Goal: Find specific page/section: Find specific page/section

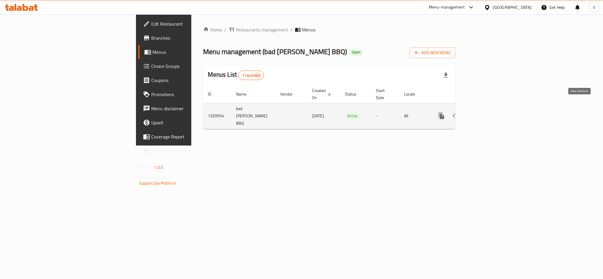
click at [487, 113] on icon "enhanced table" at bounding box center [483, 115] width 5 height 5
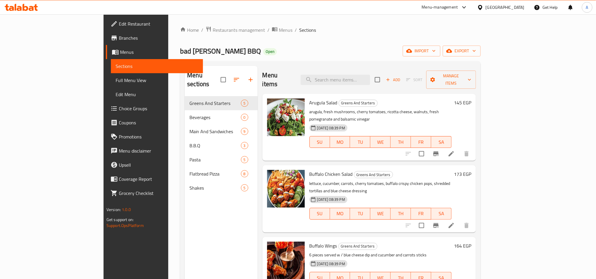
click at [119, 105] on span "Choice Groups" at bounding box center [158, 108] width 79 height 7
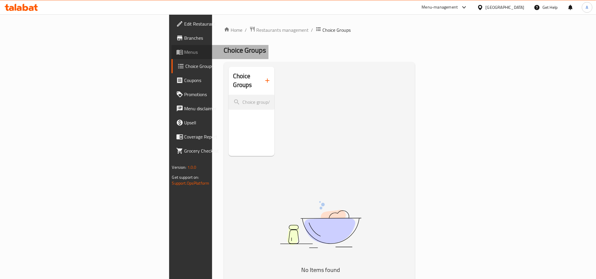
click at [185, 55] on span "Menus" at bounding box center [224, 52] width 79 height 7
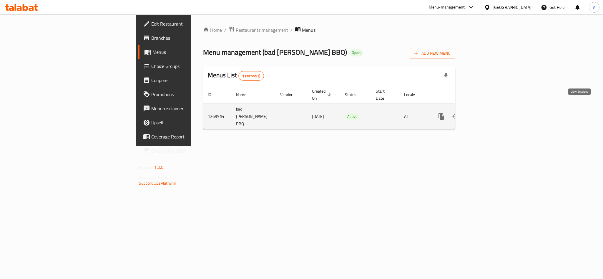
click at [488, 113] on icon "enhanced table" at bounding box center [483, 116] width 7 height 7
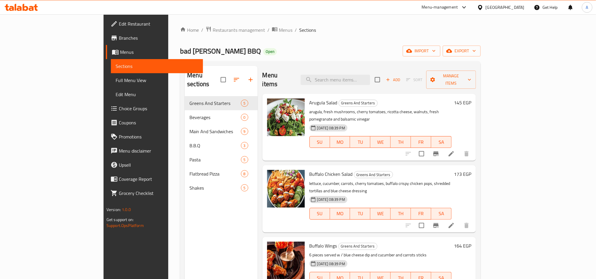
click at [119, 106] on span "Choice Groups" at bounding box center [158, 108] width 79 height 7
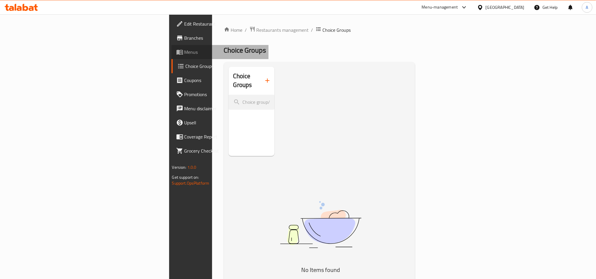
click at [185, 49] on span "Menus" at bounding box center [224, 52] width 79 height 7
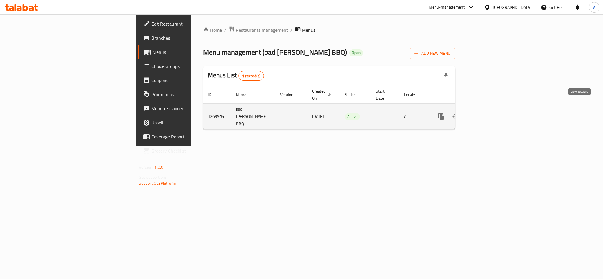
click at [488, 113] on icon "enhanced table" at bounding box center [483, 116] width 7 height 7
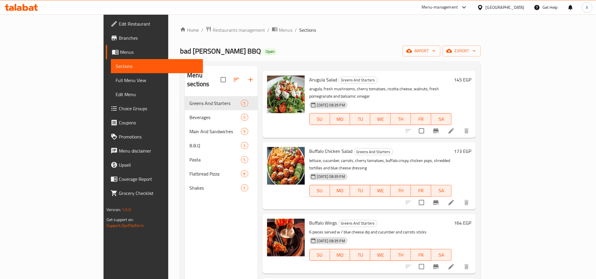
scroll to position [57, 0]
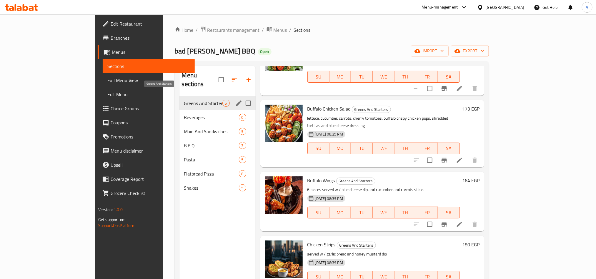
click at [180, 96] on div "Greens And Starters 5" at bounding box center [218, 103] width 76 height 14
click at [184, 114] on span "Beverages" at bounding box center [203, 117] width 38 height 7
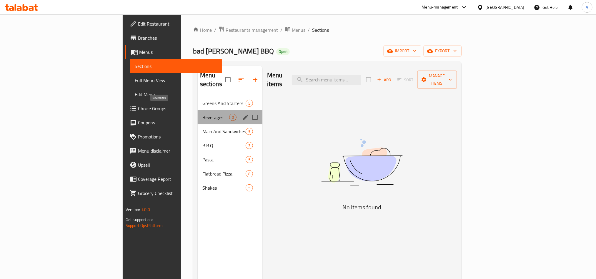
click at [203, 114] on span "Beverages" at bounding box center [216, 117] width 27 height 7
click at [198, 142] on div "B.B.Q 3" at bounding box center [230, 146] width 65 height 14
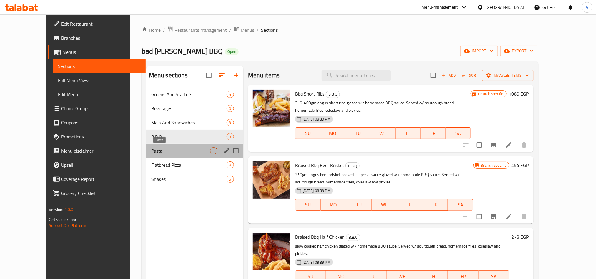
click at [158, 149] on span "Pasta" at bounding box center [180, 150] width 59 height 7
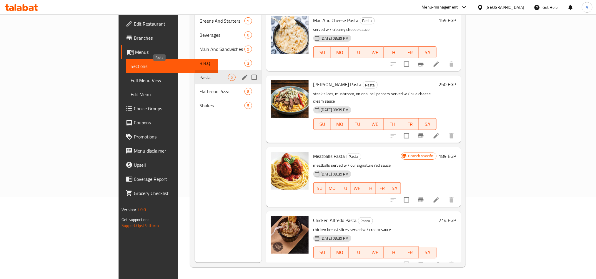
click at [200, 74] on span "Pasta" at bounding box center [214, 77] width 29 height 7
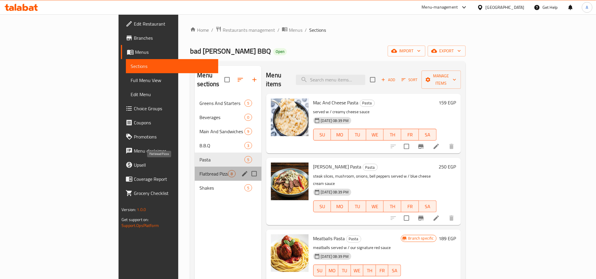
click at [200, 170] on span "Flatbread Pizza" at bounding box center [214, 173] width 29 height 7
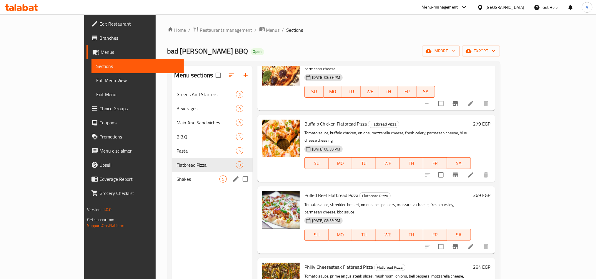
click at [177, 178] on span "Shakes" at bounding box center [198, 179] width 43 height 7
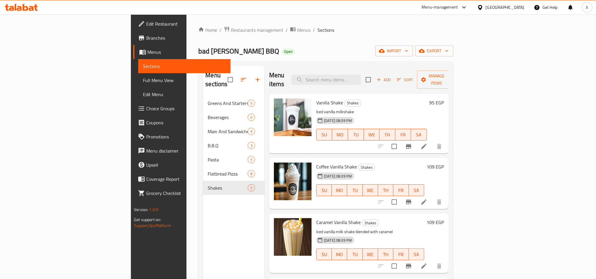
click at [147, 52] on span "Menus" at bounding box center [186, 52] width 78 height 7
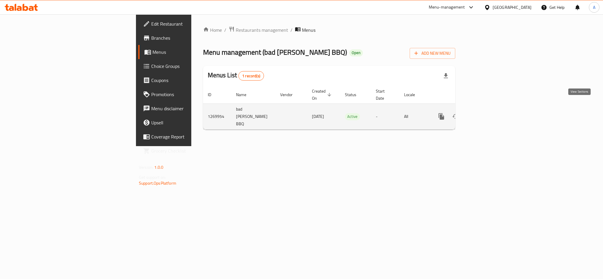
click at [488, 113] on icon "enhanced table" at bounding box center [483, 116] width 7 height 7
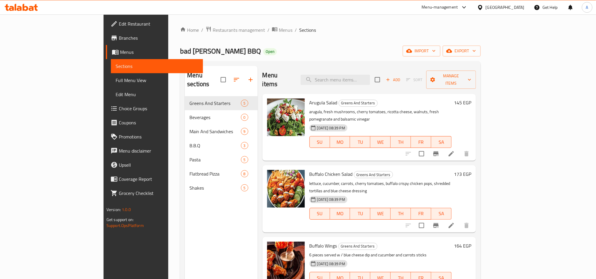
click at [119, 111] on span "Choice Groups" at bounding box center [158, 108] width 79 height 7
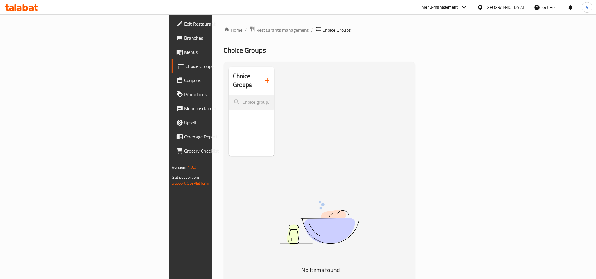
click at [172, 57] on link "Menus" at bounding box center [220, 52] width 97 height 14
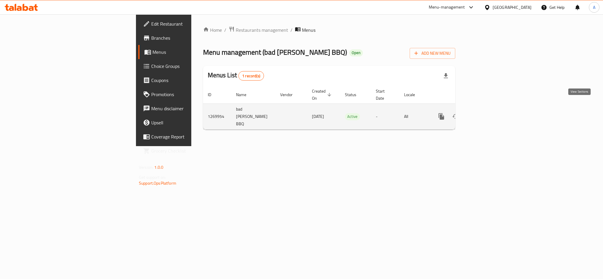
click at [488, 113] on icon "enhanced table" at bounding box center [483, 116] width 7 height 7
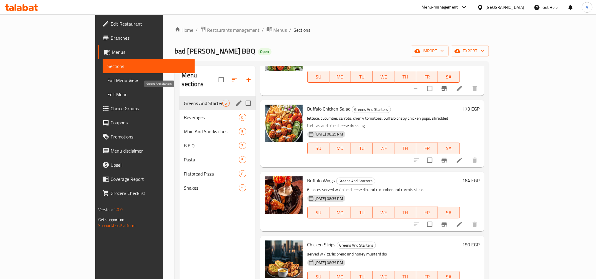
click at [184, 100] on span "Greens And Starters" at bounding box center [203, 103] width 38 height 7
click at [184, 156] on span "Pasta" at bounding box center [203, 159] width 38 height 7
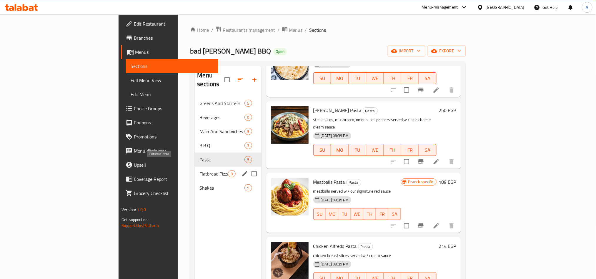
click at [200, 170] on span "Flatbread Pizza" at bounding box center [214, 173] width 29 height 7
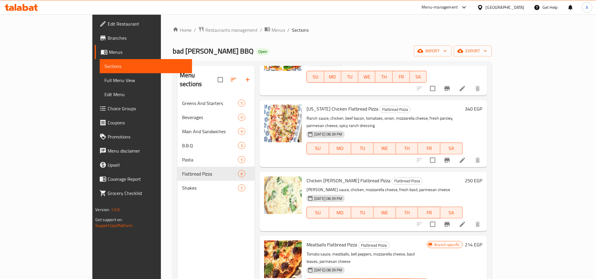
click at [486, 5] on div at bounding box center [482, 7] width 9 height 6
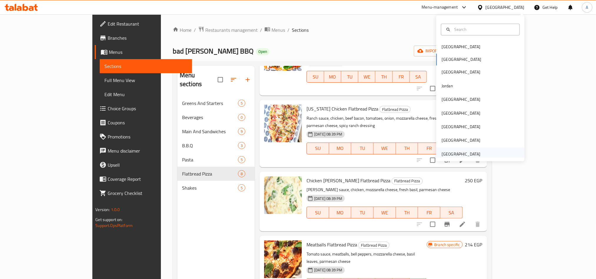
click at [452, 154] on div "[GEOGRAPHIC_DATA]" at bounding box center [461, 154] width 39 height 6
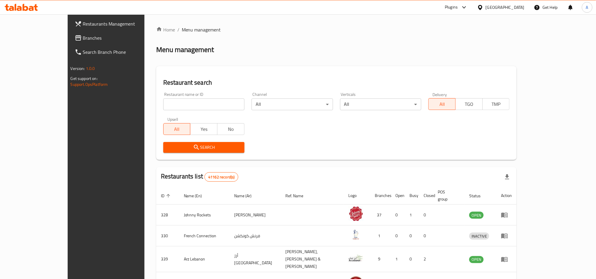
click at [170, 99] on input "search" at bounding box center [203, 105] width 81 height 12
paste input "Happy Petals Flowers"
type input "Happy Petals Flowers"
click at [168, 148] on span "Search" at bounding box center [204, 147] width 72 height 7
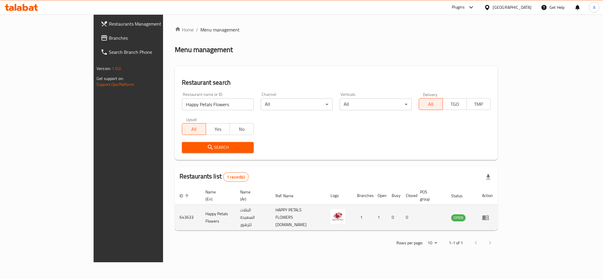
click at [175, 210] on td "643633" at bounding box center [188, 218] width 26 height 26
copy td "643633"
drag, startPoint x: 188, startPoint y: 210, endPoint x: 142, endPoint y: 209, distance: 46.2
click at [201, 209] on td "Happy Petals Flowers" at bounding box center [218, 218] width 35 height 26
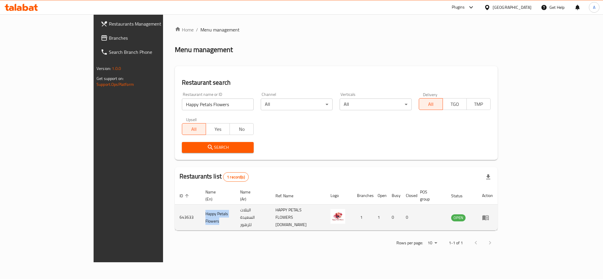
copy td "Happy Petals Flowers"
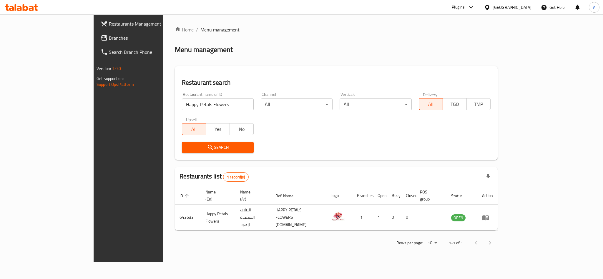
click at [493, 11] on div "[GEOGRAPHIC_DATA]" at bounding box center [512, 7] width 39 height 6
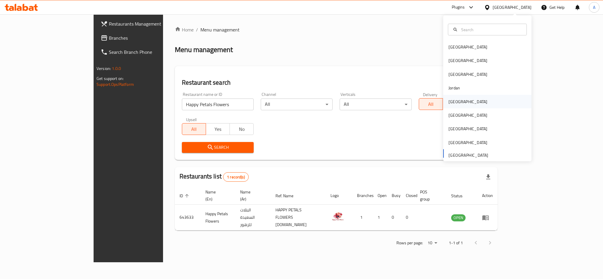
click at [460, 103] on div "[GEOGRAPHIC_DATA]" at bounding box center [487, 102] width 88 height 14
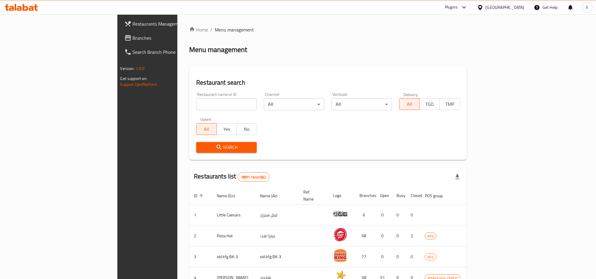
click at [133, 54] on span "Search Branch Phone" at bounding box center [172, 52] width 79 height 7
